Goal: Information Seeking & Learning: Learn about a topic

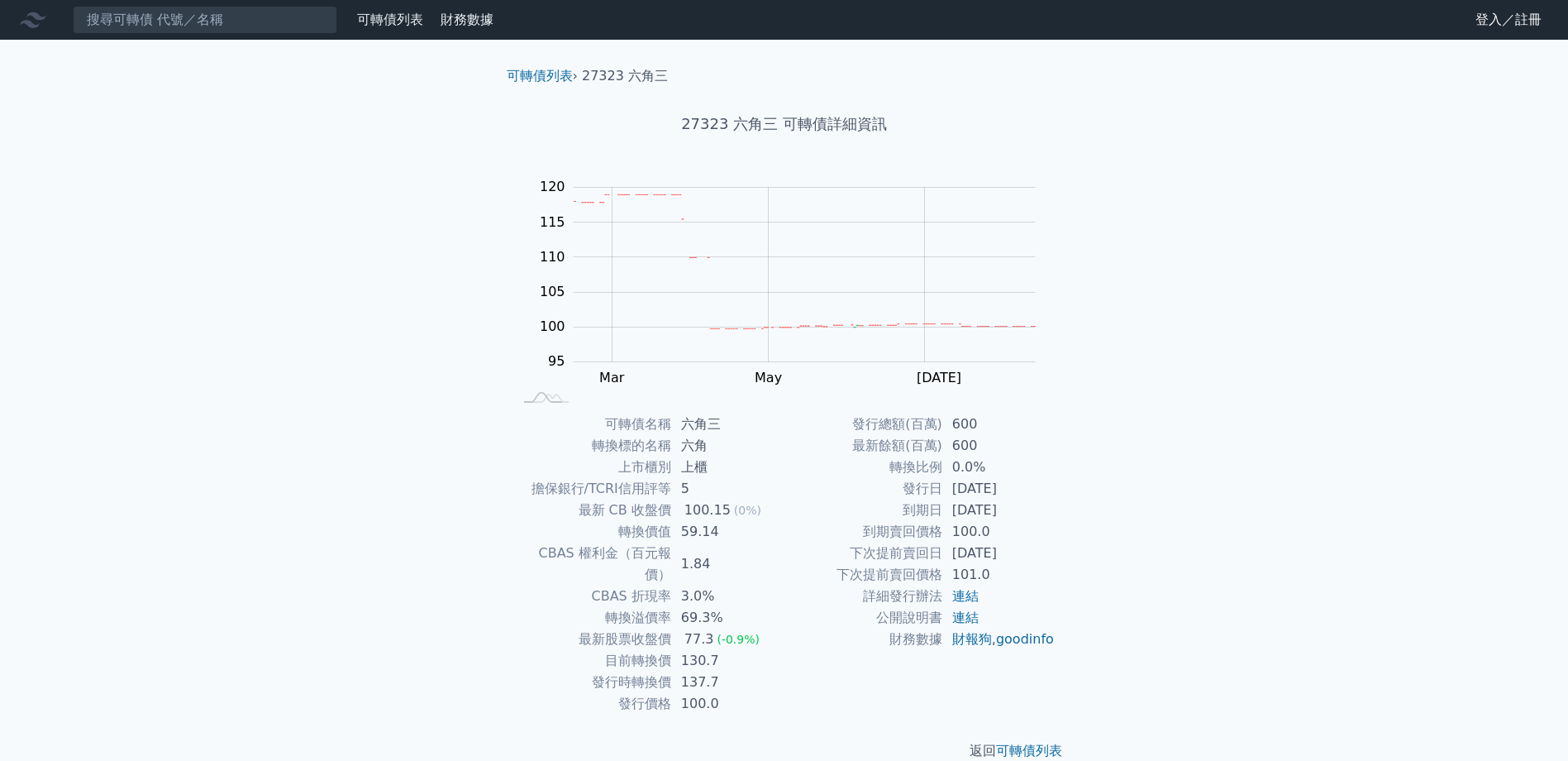
drag, startPoint x: 860, startPoint y: 421, endPoint x: 982, endPoint y: 469, distance: 131.1
click at [986, 477] on tbody "發行總額(百萬) 600 最新餘額(百萬) 600 轉換比例 0.0% 發行日 [DATE] 到期日 [DATE] 到期賣回價格 100.0 下次提前賣回日 …" at bounding box center [920, 532] width 271 height 236
drag, startPoint x: 678, startPoint y: 531, endPoint x: 863, endPoint y: 590, distance: 194.2
click at [863, 590] on div "可轉債名稱 六角三 轉換標的名稱 六角 上市櫃別 上櫃 擔保銀行/TCRI信用評等 5 最新 CB 收盤價 100.15 (0%) 轉換價值 59.14 CB…" at bounding box center [784, 564] width 582 height 301
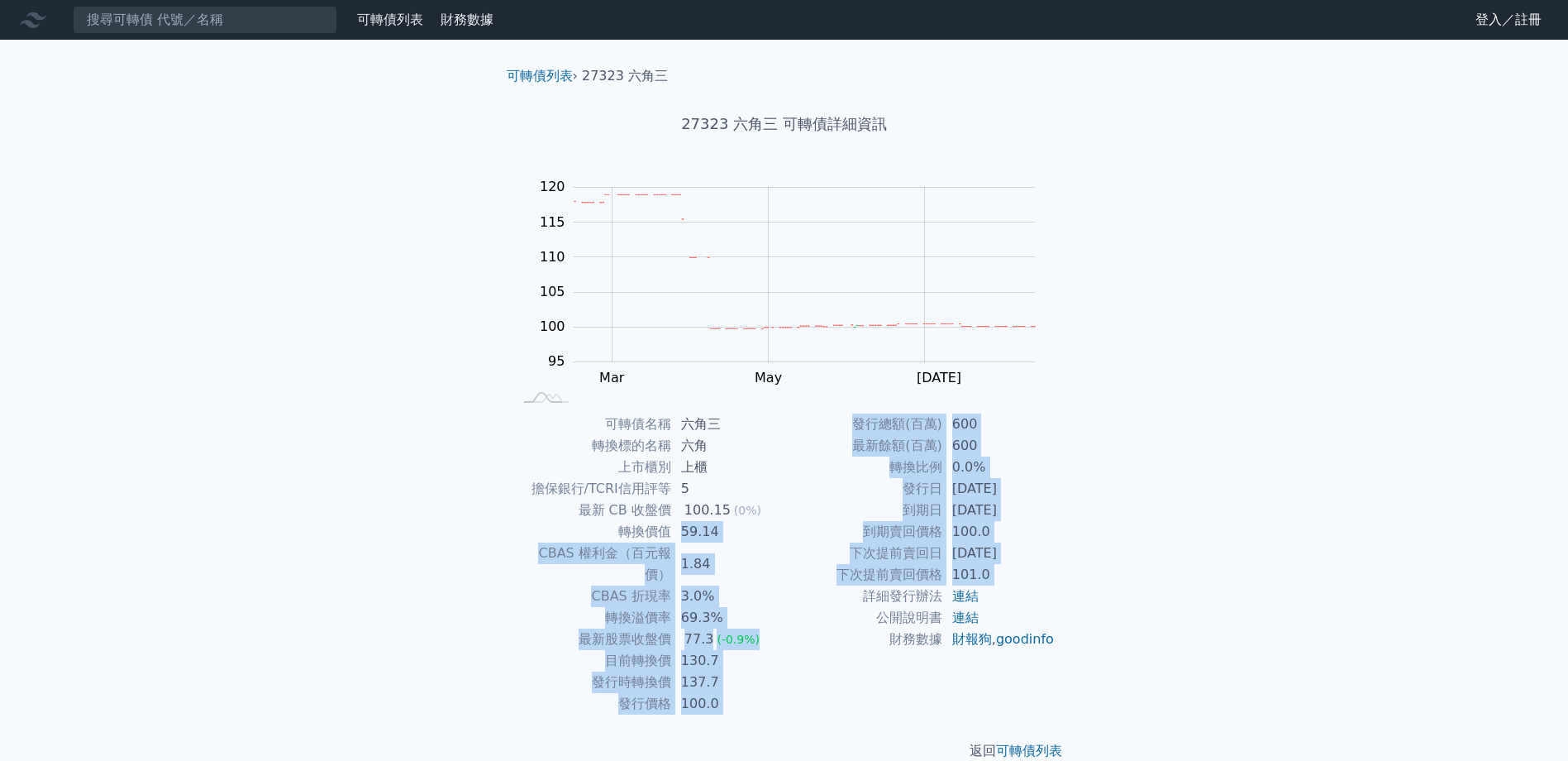
click at [798, 605] on td "詳細發行辦法" at bounding box center [863, 596] width 158 height 22
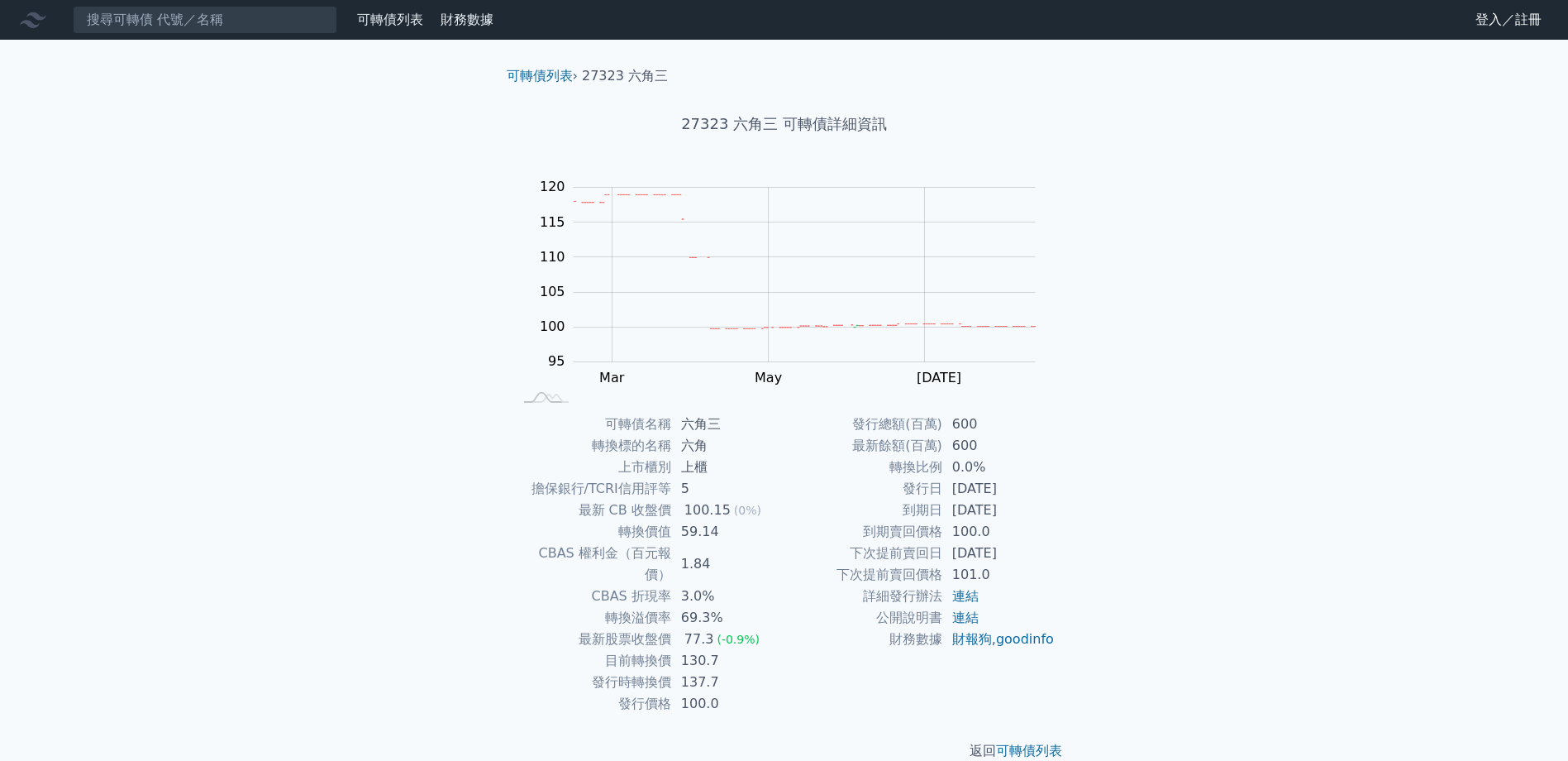
drag, startPoint x: 676, startPoint y: 678, endPoint x: 792, endPoint y: 678, distance: 116.0
click at [792, 678] on div "可轉債名稱 六角三 轉換標的名稱 六角 上市櫃別 上櫃 擔保銀行/TCRI信用評等 5 最新 CB 收盤價 100.15 (0%) 轉換價值 59.14 CB…" at bounding box center [784, 564] width 582 height 301
click at [769, 714] on div "返回 可轉債列表" at bounding box center [784, 751] width 582 height 73
drag, startPoint x: 739, startPoint y: 687, endPoint x: 639, endPoint y: 570, distance: 153.9
click at [639, 570] on tbody "可轉債名稱 六角三 轉換標的名稱 六角 上市櫃別 上櫃 擔保銀行/TCRI信用評等 5 最新 CB 收盤價 100.15 (0%) 轉換價值 59.14 CB…" at bounding box center [649, 564] width 271 height 301
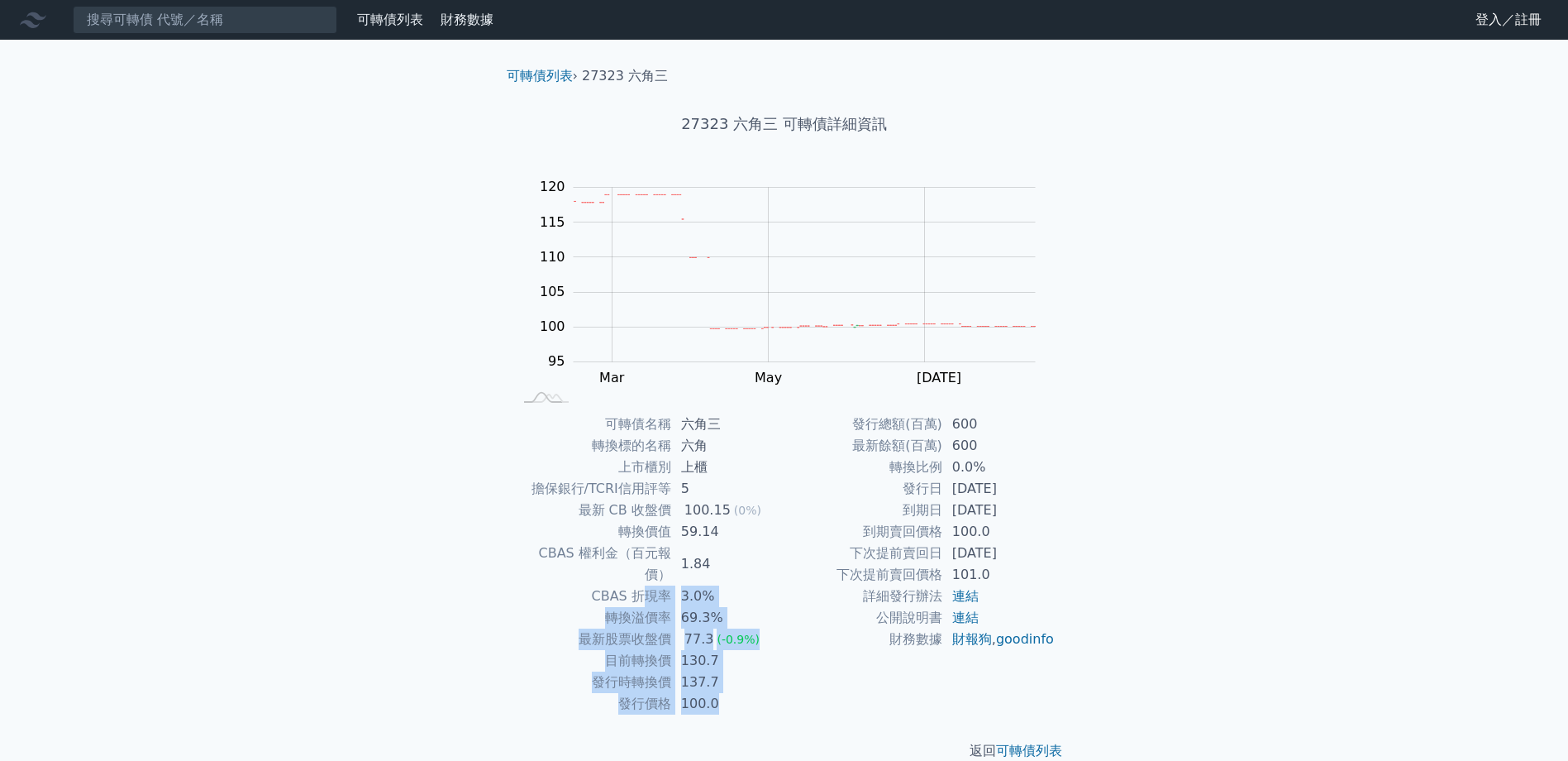
click at [725, 692] on td "100.0" at bounding box center [728, 703] width 113 height 22
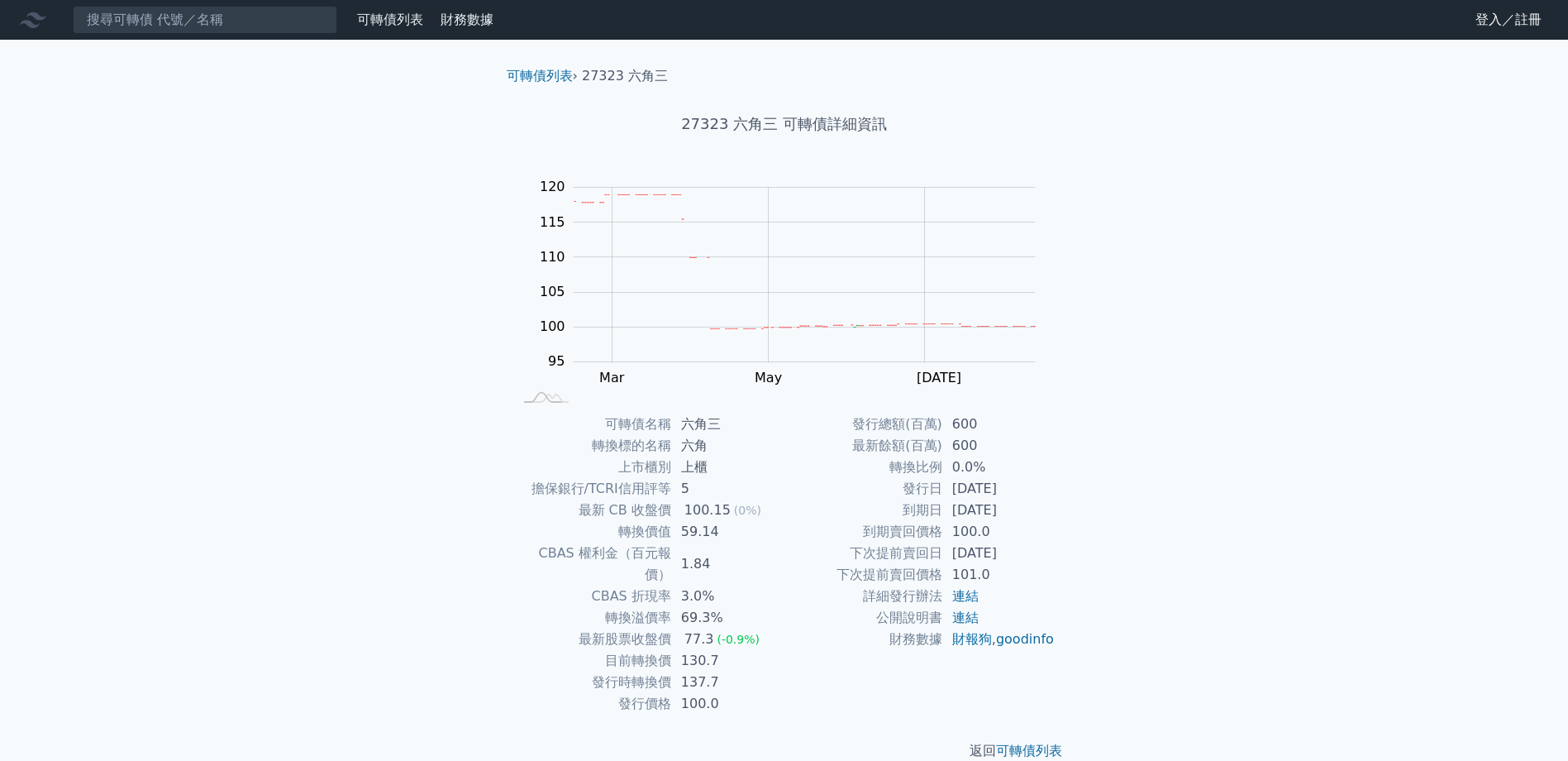
drag, startPoint x: 732, startPoint y: 686, endPoint x: 794, endPoint y: 671, distance: 63.8
click at [794, 671] on div "可轉債名稱 六角三 轉換標的名稱 六角 上市櫃別 上櫃 擔保銀行/TCRI信用評等 5 最新 CB 收盤價 100.15 (0%) 轉換價值 59.14 CB…" at bounding box center [784, 564] width 582 height 301
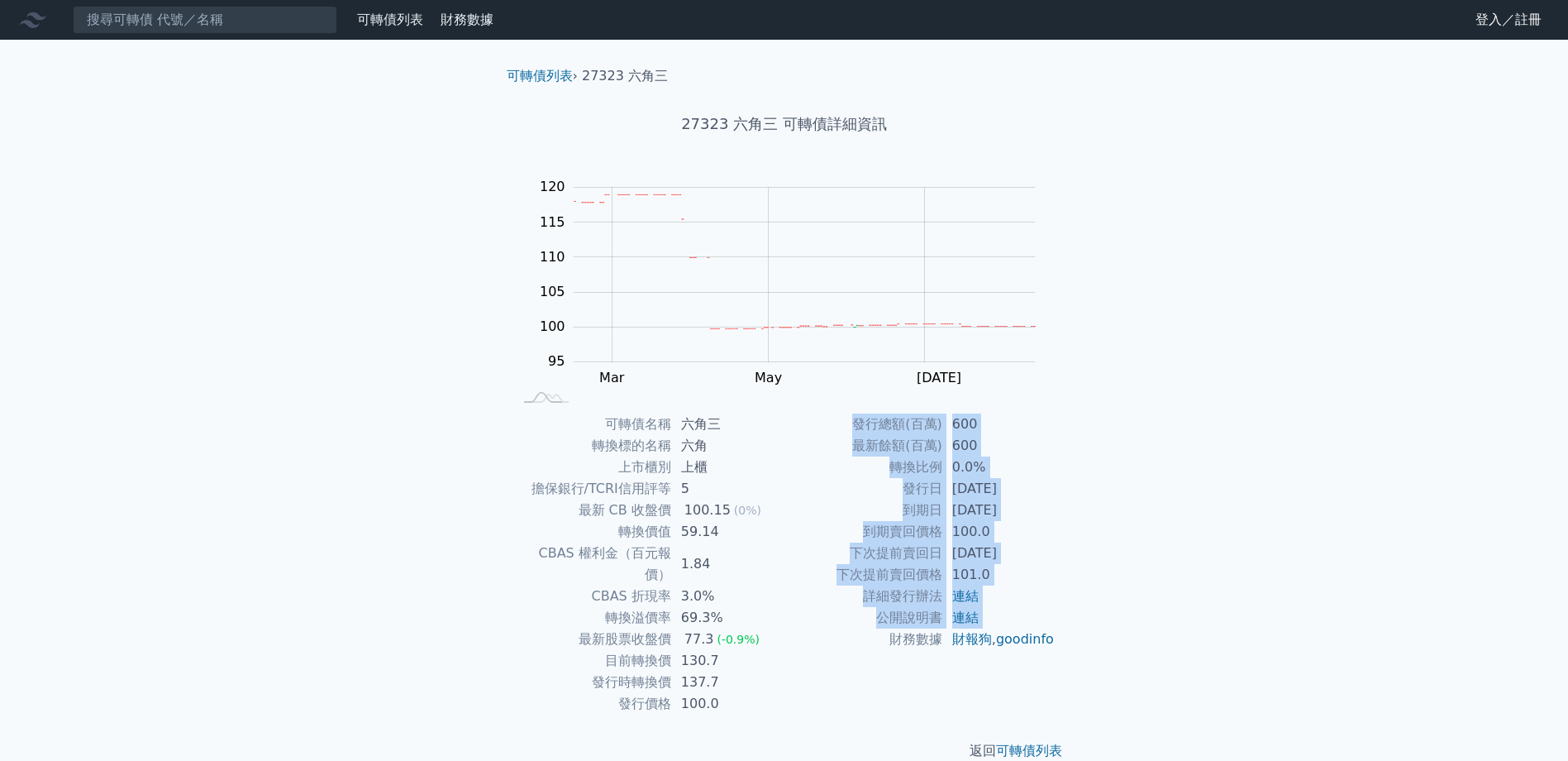
click at [794, 650] on td "財務數據" at bounding box center [863, 639] width 158 height 22
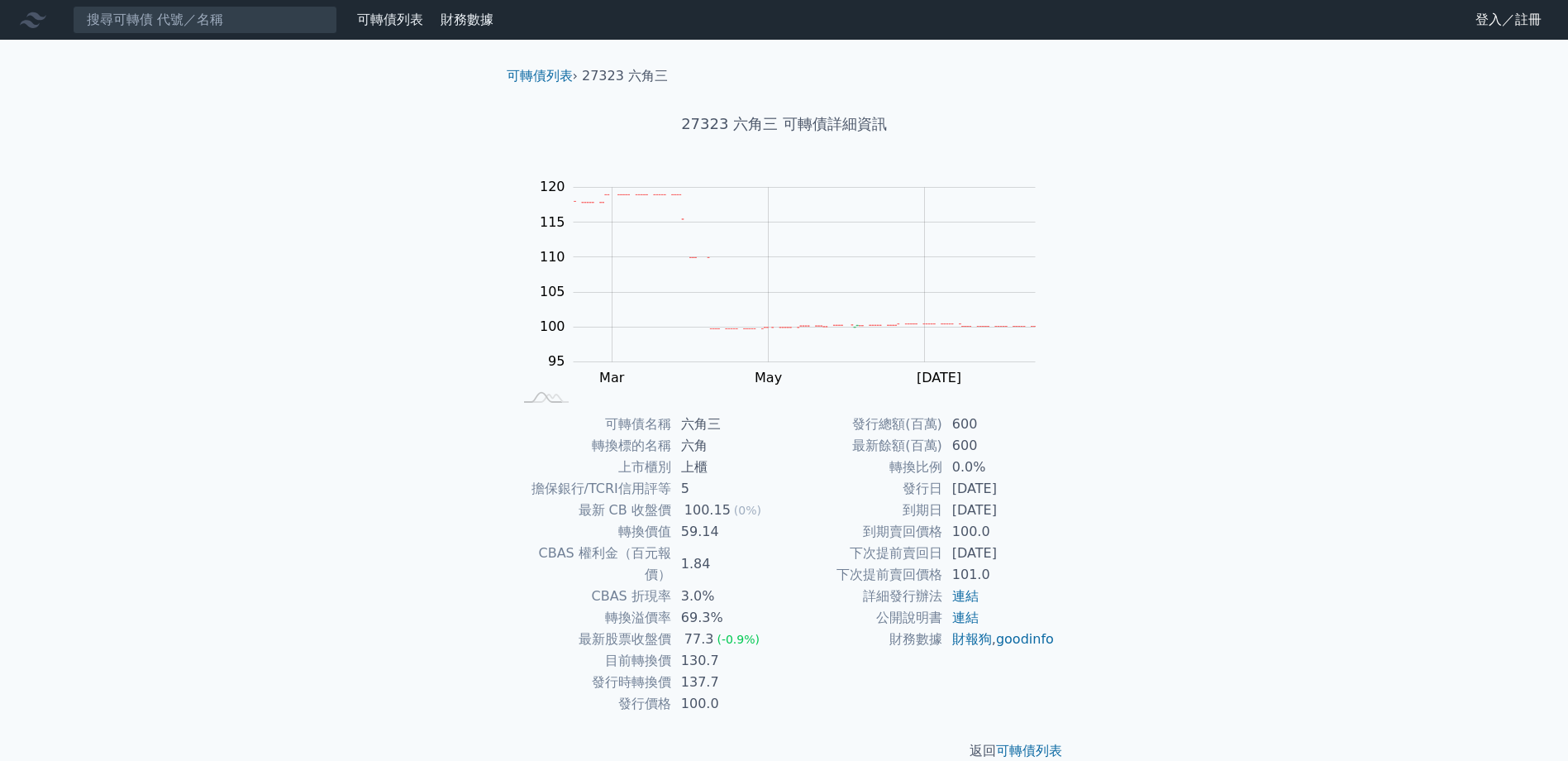
drag, startPoint x: 756, startPoint y: 698, endPoint x: 691, endPoint y: 528, distance: 182.0
click at [691, 528] on div "可轉債列表 › 27323 六角三 27323 六角三 可轉債詳細資訊 Zoom Out 100 85 90 95 100 105 110 115 120 1…" at bounding box center [784, 414] width 582 height 747
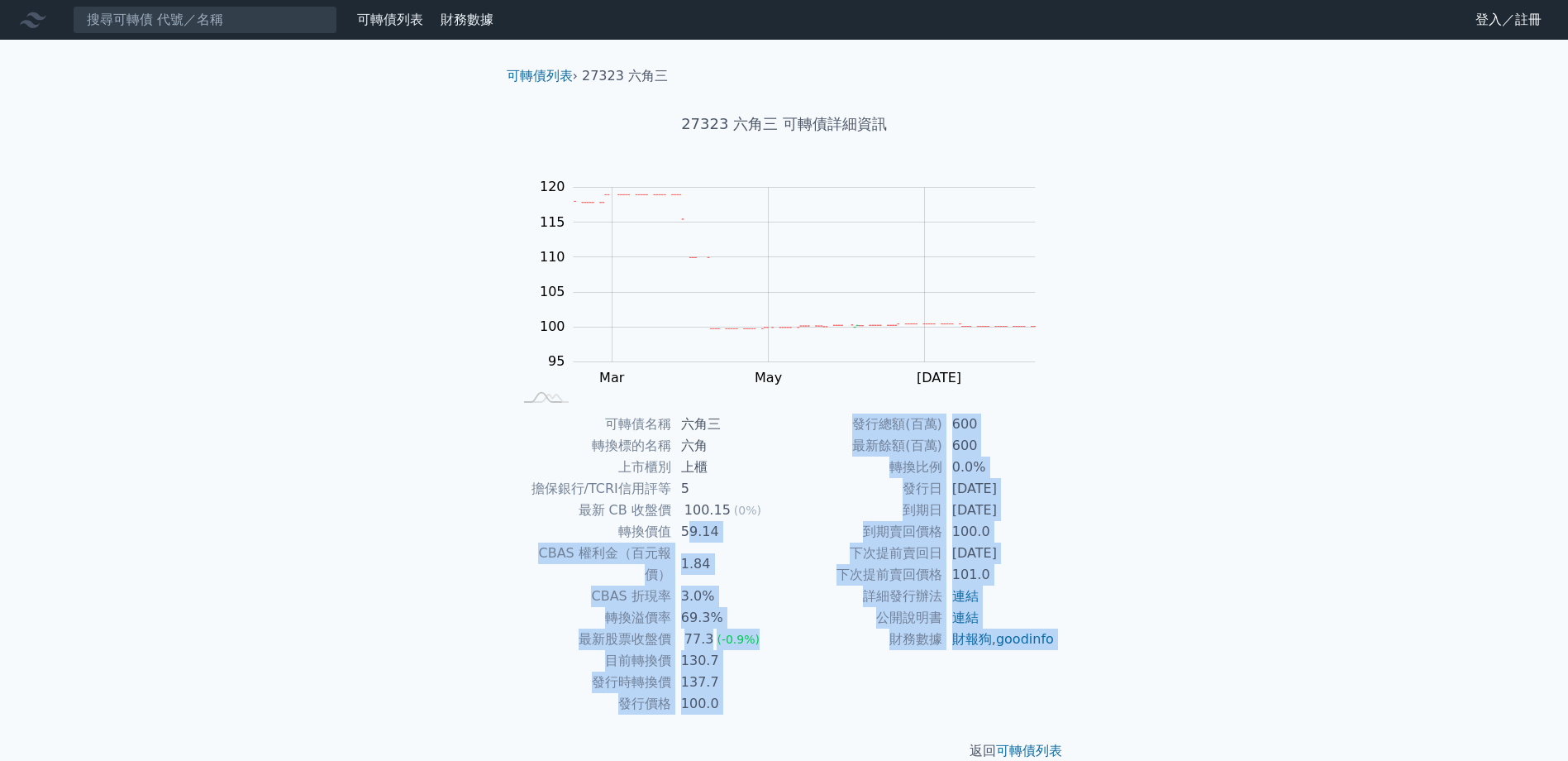
drag, startPoint x: 691, startPoint y: 528, endPoint x: 781, endPoint y: 650, distance: 151.6
click at [781, 672] on td "137.7" at bounding box center [728, 682] width 113 height 22
